Goal: Communication & Community: Answer question/provide support

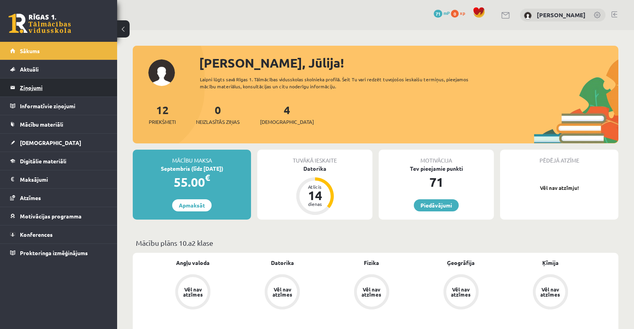
click at [59, 93] on legend "Ziņojumi 0" at bounding box center [63, 87] width 87 height 18
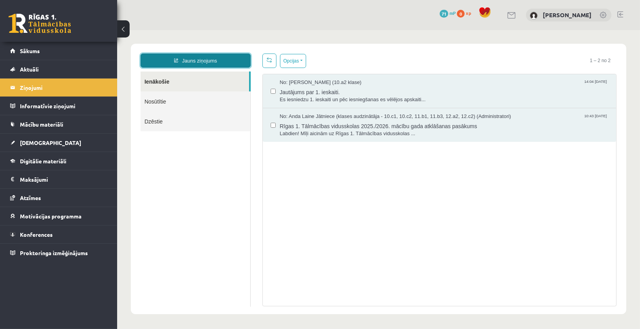
click at [189, 58] on link "Jauns ziņojums" at bounding box center [195, 60] width 110 height 14
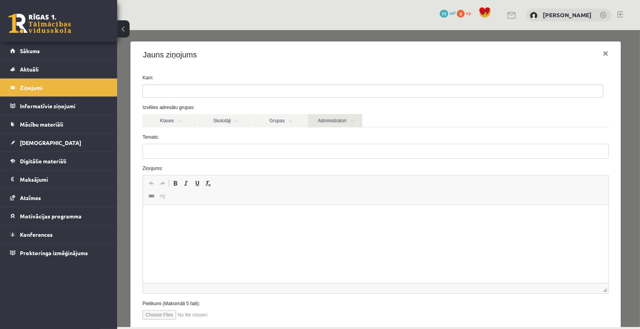
click at [351, 118] on link "Administratori" at bounding box center [334, 120] width 55 height 13
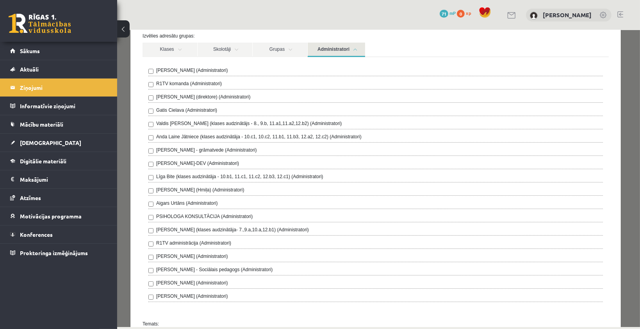
scroll to position [73, 0]
click at [184, 42] on link "Klases" at bounding box center [169, 48] width 55 height 14
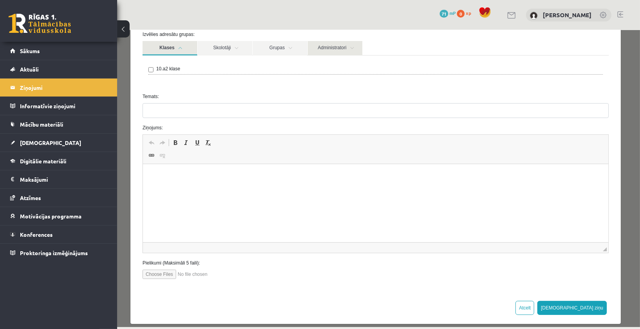
click at [324, 46] on link "Administratori" at bounding box center [334, 48] width 55 height 14
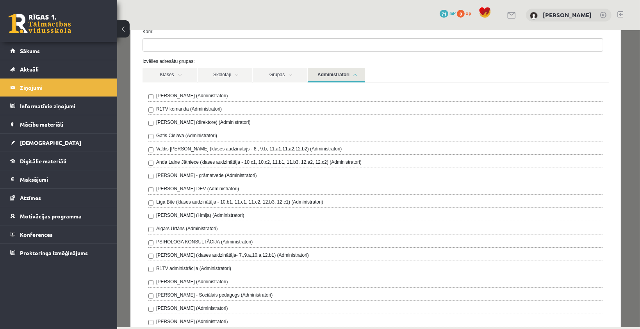
scroll to position [45, 0]
click at [229, 73] on link "Skolotāji" at bounding box center [224, 75] width 55 height 14
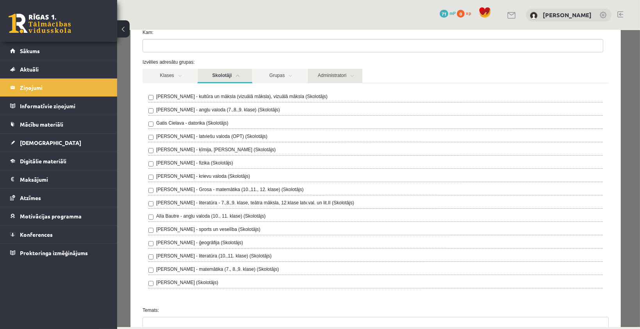
click at [322, 69] on link "Administratori" at bounding box center [334, 75] width 55 height 14
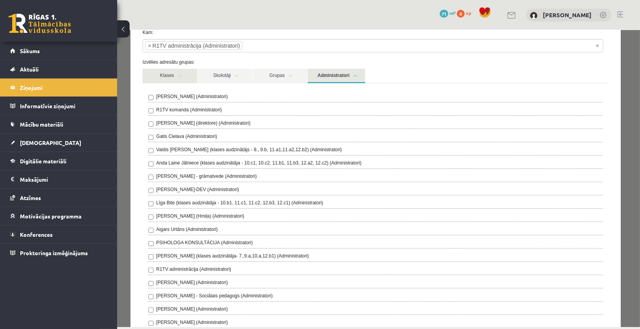
click at [179, 72] on link "Klases" at bounding box center [169, 75] width 55 height 14
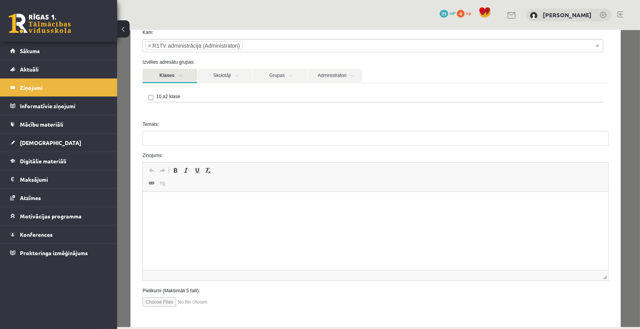
click at [179, 72] on link "Klases" at bounding box center [169, 75] width 55 height 14
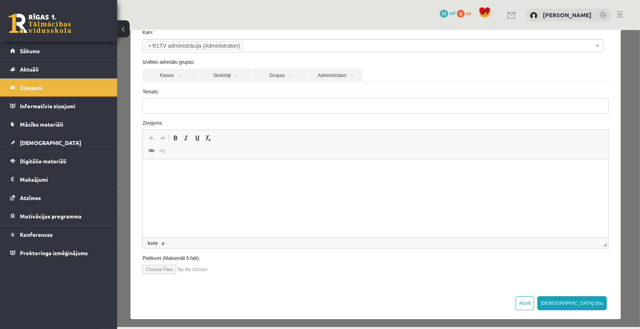
click at [232, 183] on html at bounding box center [375, 171] width 465 height 24
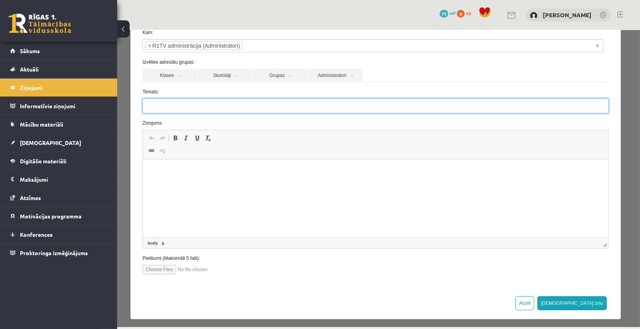
click at [178, 102] on input "Temats:" at bounding box center [375, 105] width 466 height 15
type input "*"
type input "**********"
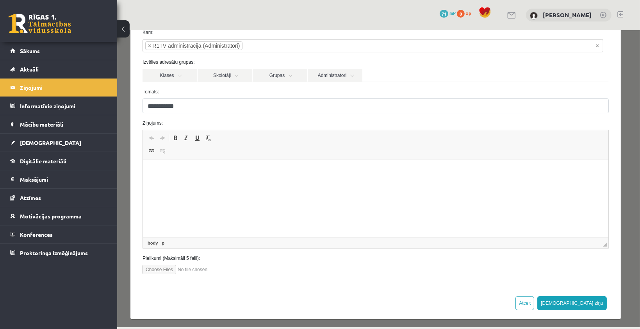
click at [159, 169] on p "Editor, wiswyg-editor-47363856915920-1756818696-861" at bounding box center [376, 171] width 450 height 8
click at [183, 169] on p "**********" at bounding box center [373, 171] width 444 height 8
click at [234, 171] on p "**********" at bounding box center [373, 171] width 444 height 8
click at [256, 170] on p "**********" at bounding box center [373, 171] width 444 height 8
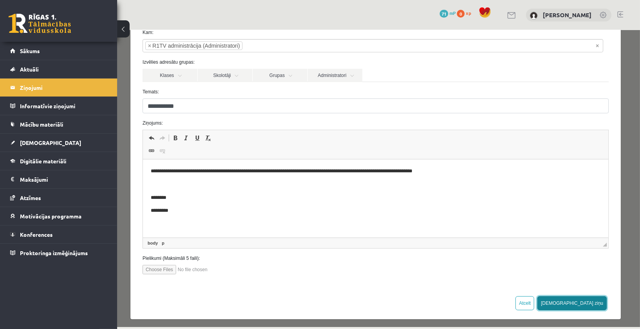
click at [589, 298] on button "[DEMOGRAPHIC_DATA] ziņu" at bounding box center [571, 303] width 69 height 14
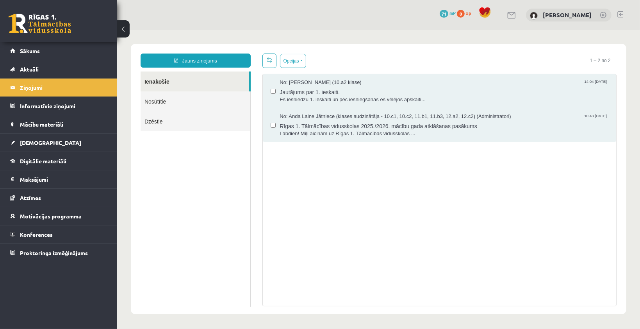
scroll to position [0, 0]
